Goal: Navigation & Orientation: Find specific page/section

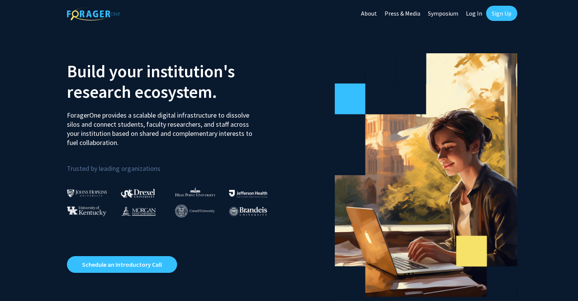
click at [479, 19] on link "Log In" at bounding box center [474, 13] width 24 height 27
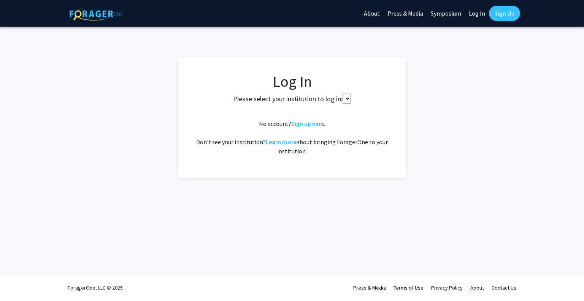
select select
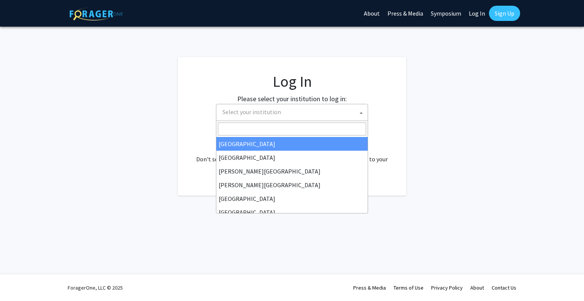
click at [309, 112] on span "Select your institution" at bounding box center [293, 112] width 148 height 16
type input "u"
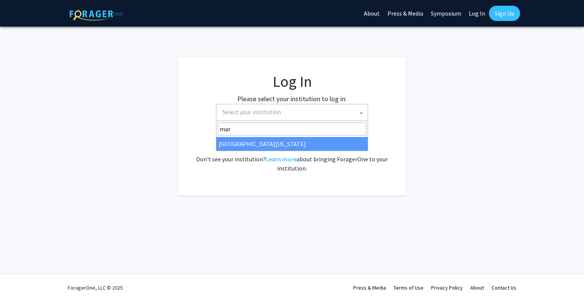
type input "mar"
select select "31"
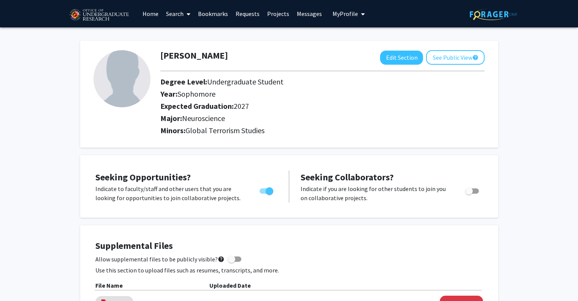
click at [206, 15] on link "Bookmarks" at bounding box center [213, 13] width 38 height 27
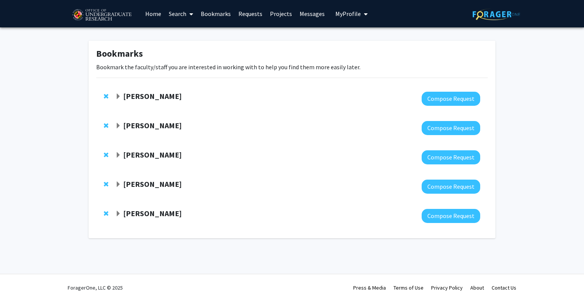
click at [141, 188] on strong "[PERSON_NAME]" at bounding box center [152, 184] width 59 height 10
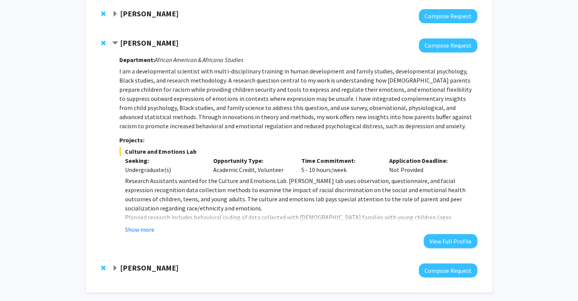
scroll to position [144, 0]
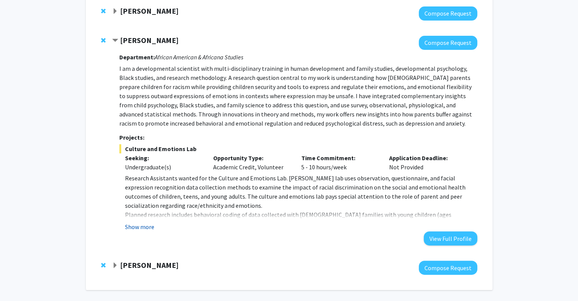
click at [141, 224] on button "Show more" at bounding box center [139, 226] width 29 height 9
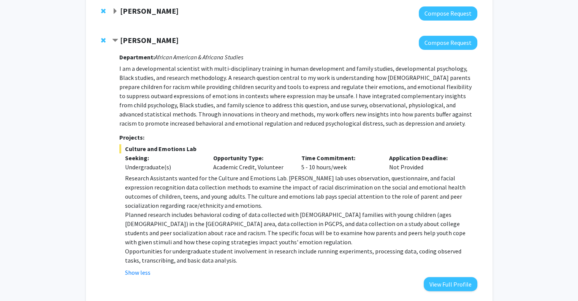
click at [116, 236] on div "[PERSON_NAME] Compose Request Department: African American & Africana Studies I…" at bounding box center [294, 163] width 365 height 255
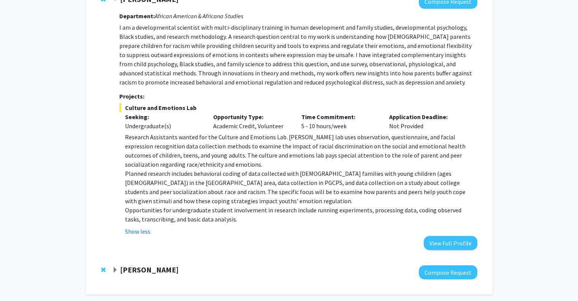
scroll to position [199, 0]
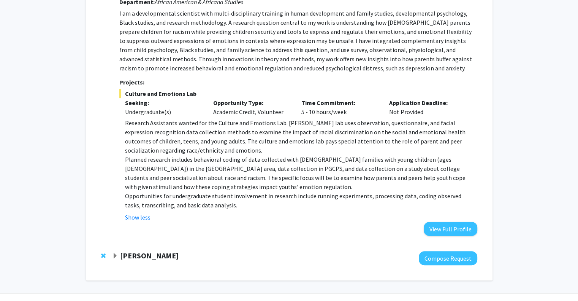
click at [115, 260] on div "[PERSON_NAME]" at bounding box center [194, 256] width 164 height 10
click at [117, 256] on span "Expand Isabel Sierra Bookmark" at bounding box center [115, 256] width 6 height 6
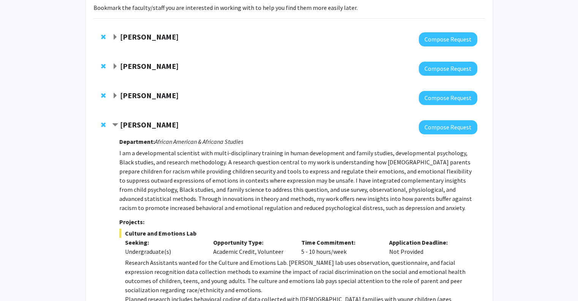
scroll to position [59, 0]
click at [122, 124] on strong "[PERSON_NAME]" at bounding box center [149, 125] width 59 height 10
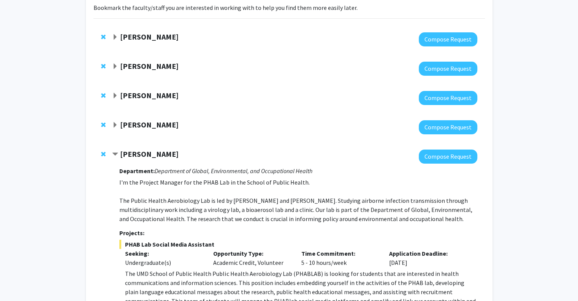
click at [127, 157] on strong "[PERSON_NAME]" at bounding box center [149, 154] width 59 height 10
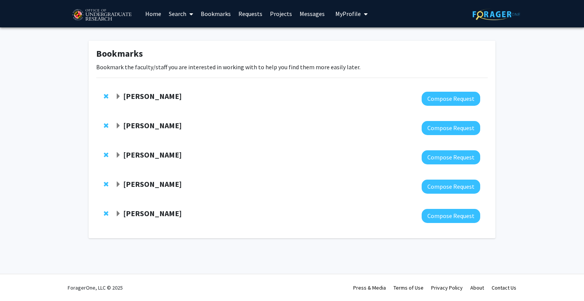
click at [118, 214] on span "Expand Isabel Sierra Bookmark" at bounding box center [118, 214] width 6 height 6
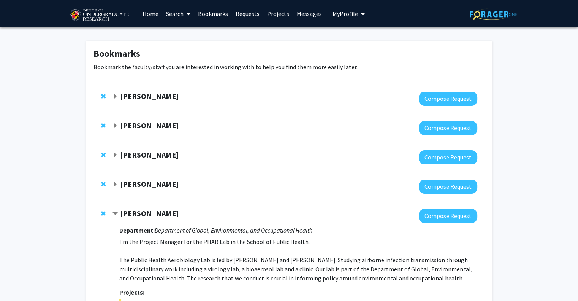
click at [147, 130] on strong "[PERSON_NAME]" at bounding box center [149, 126] width 59 height 10
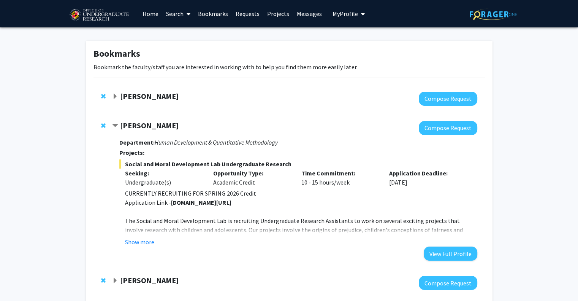
click at [189, 203] on strong "[DOMAIN_NAME][URL]" at bounding box center [201, 203] width 60 height 8
click at [160, 105] on div at bounding box center [294, 99] width 365 height 14
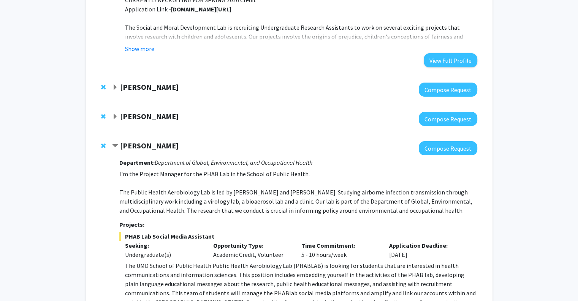
click at [134, 142] on strong "[PERSON_NAME]" at bounding box center [149, 146] width 59 height 10
